Goal: Task Accomplishment & Management: Use online tool/utility

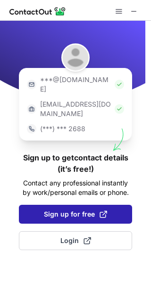
click at [41, 205] on button "Sign up for free" at bounding box center [75, 214] width 113 height 19
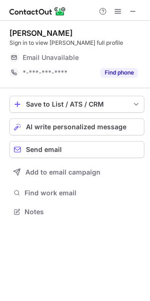
scroll to position [205, 150]
click at [128, 12] on button at bounding box center [132, 11] width 11 height 11
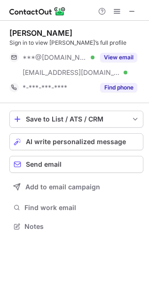
scroll to position [220, 149]
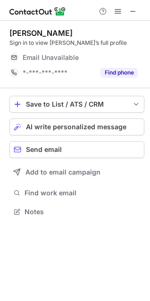
scroll to position [205, 150]
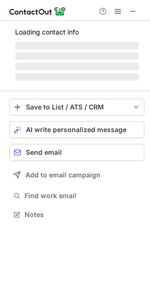
scroll to position [205, 150]
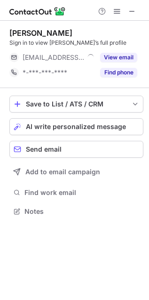
scroll to position [205, 149]
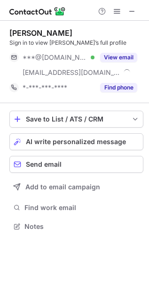
scroll to position [220, 149]
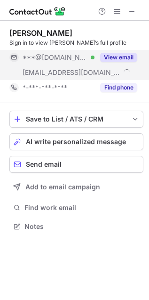
click at [116, 56] on button "View email" at bounding box center [118, 57] width 37 height 9
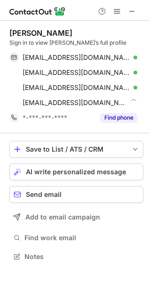
scroll to position [250, 149]
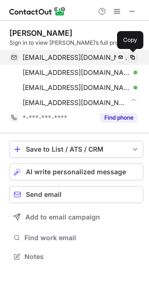
click at [131, 57] on span at bounding box center [133, 58] width 8 height 8
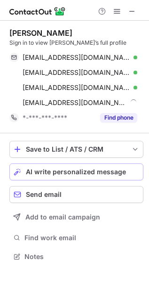
click at [57, 173] on span "AI write personalized message" at bounding box center [76, 172] width 100 height 8
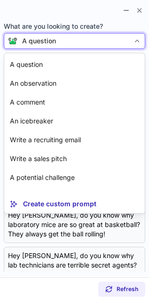
click at [64, 39] on div "A question" at bounding box center [73, 40] width 113 height 9
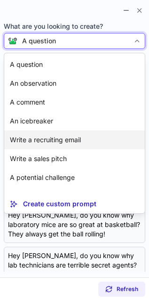
scroll to position [16, 0]
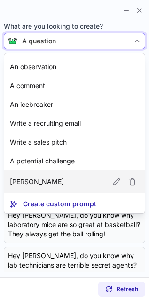
click at [72, 184] on article "[PERSON_NAME]" at bounding box center [74, 182] width 141 height 23
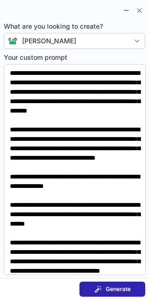
click at [115, 295] on button "Generate" at bounding box center [113, 289] width 66 height 15
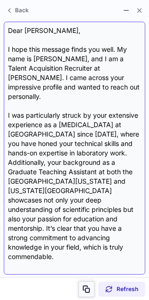
click at [84, 284] on button at bounding box center [87, 289] width 16 height 16
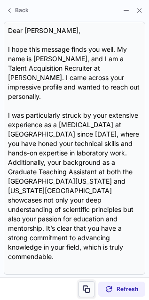
click at [84, 284] on button at bounding box center [87, 289] width 16 height 16
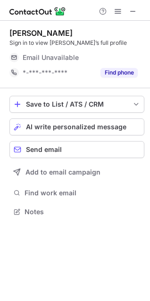
scroll to position [205, 150]
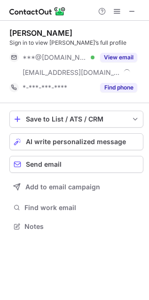
scroll to position [220, 149]
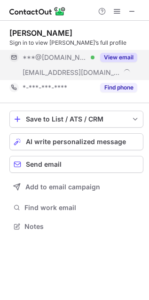
click at [117, 60] on button "View email" at bounding box center [118, 57] width 37 height 9
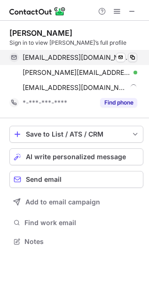
scroll to position [235, 149]
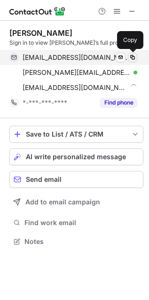
click at [133, 57] on span at bounding box center [133, 58] width 8 height 8
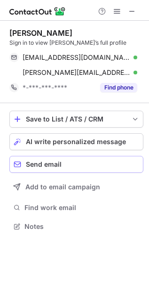
scroll to position [220, 149]
click at [57, 156] on button "Send email" at bounding box center [76, 164] width 134 height 17
click at [37, 140] on span "AI write personalized message" at bounding box center [76, 142] width 100 height 8
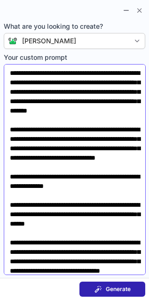
click at [102, 290] on div "Generate" at bounding box center [113, 290] width 36 height 8
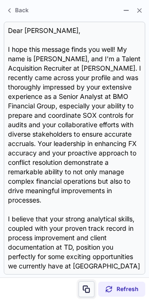
click at [85, 286] on span at bounding box center [87, 290] width 8 height 8
